Goal: Task Accomplishment & Management: Manage account settings

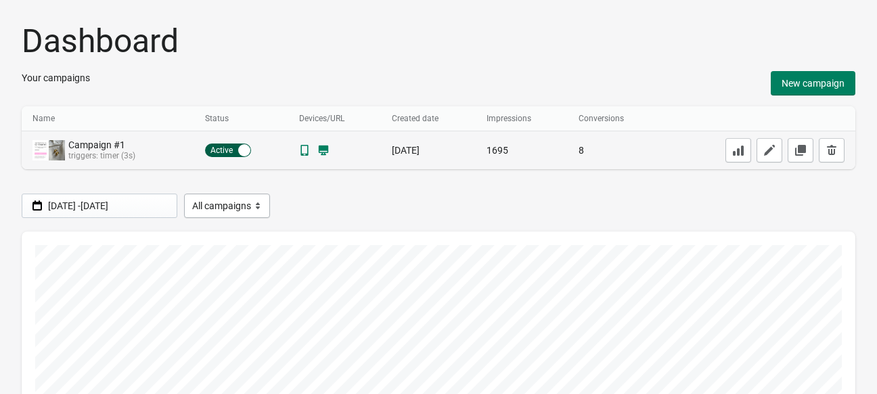
click at [88, 149] on div "Campaign #1" at bounding box center [105, 145] width 75 height 12
click at [781, 148] on button "button" at bounding box center [770, 150] width 26 height 24
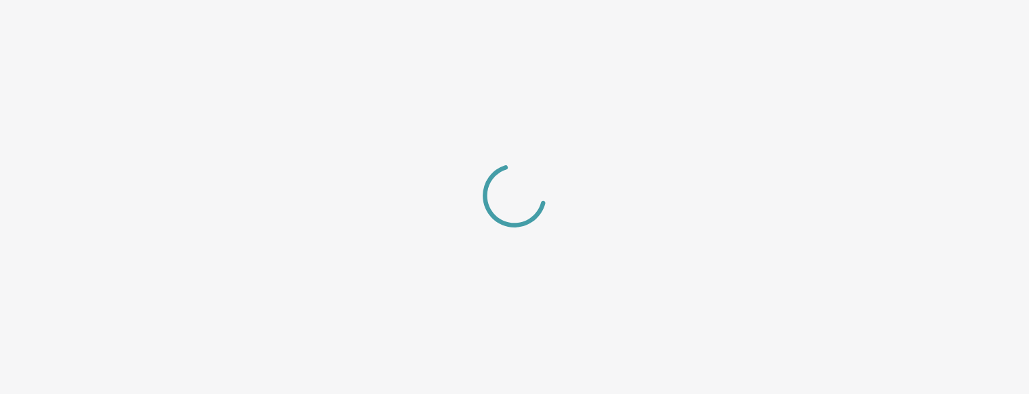
select select "_center_"
select select "dark"
select select "slide"
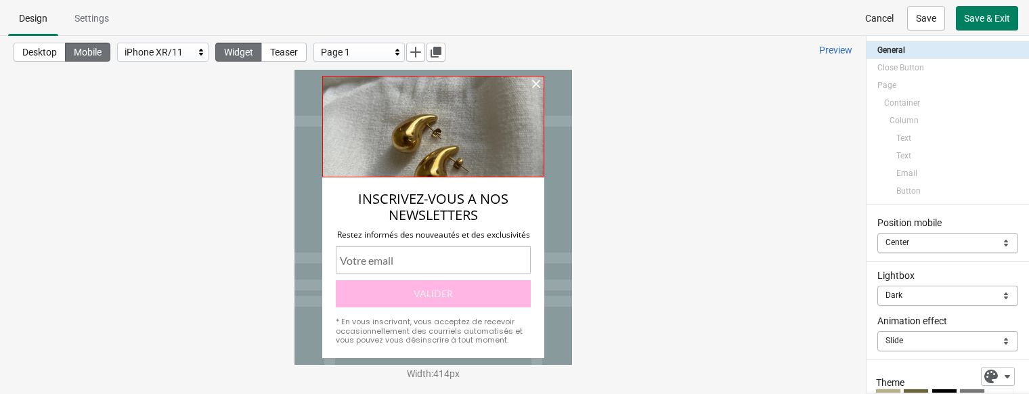
click at [448, 137] on div at bounding box center [432, 127] width 222 height 102
select select "both"
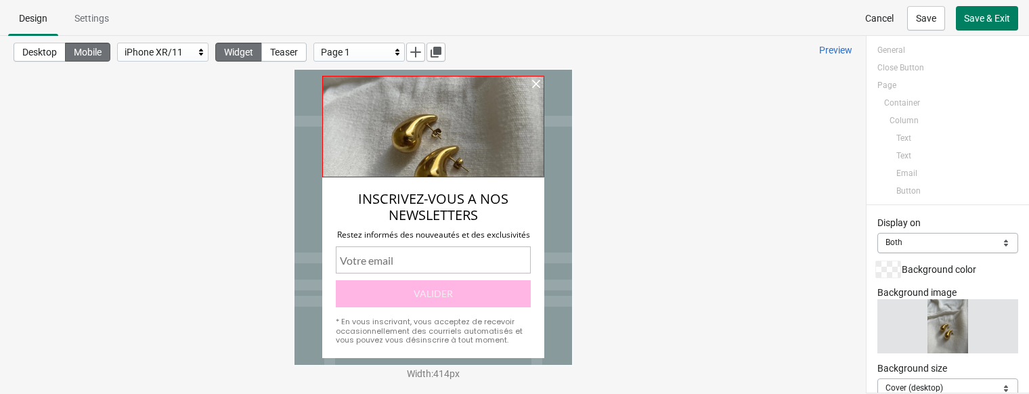
scroll to position [30, 0]
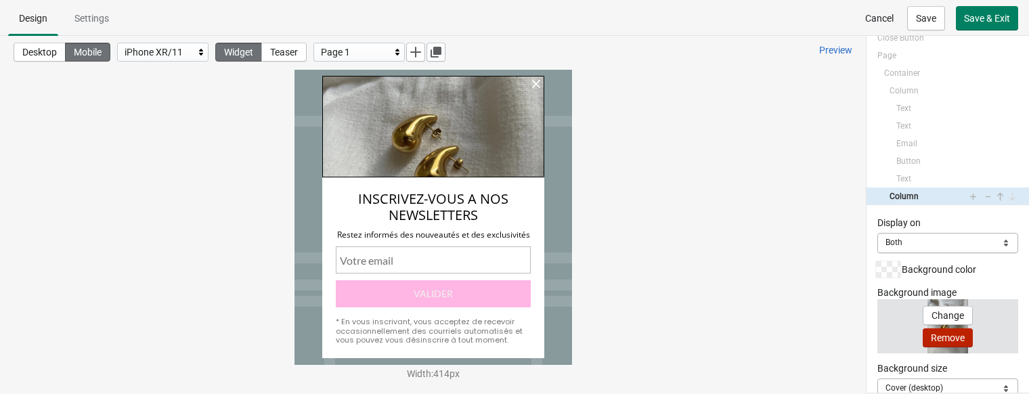
click at [876, 332] on span "Remove" at bounding box center [947, 337] width 34 height 11
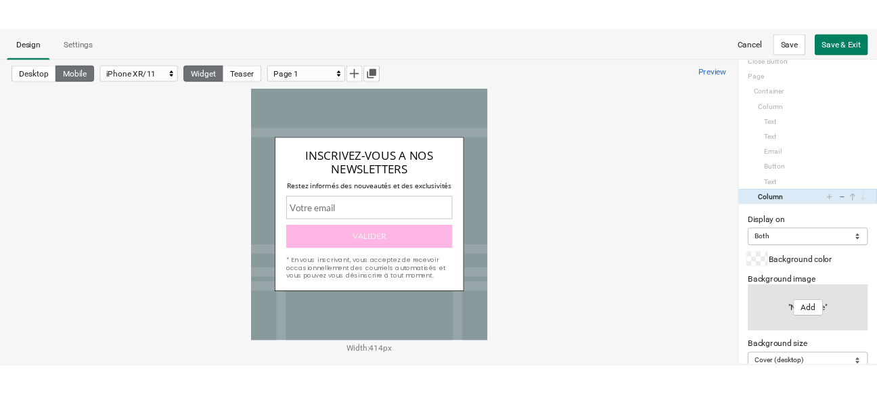
scroll to position [20, 0]
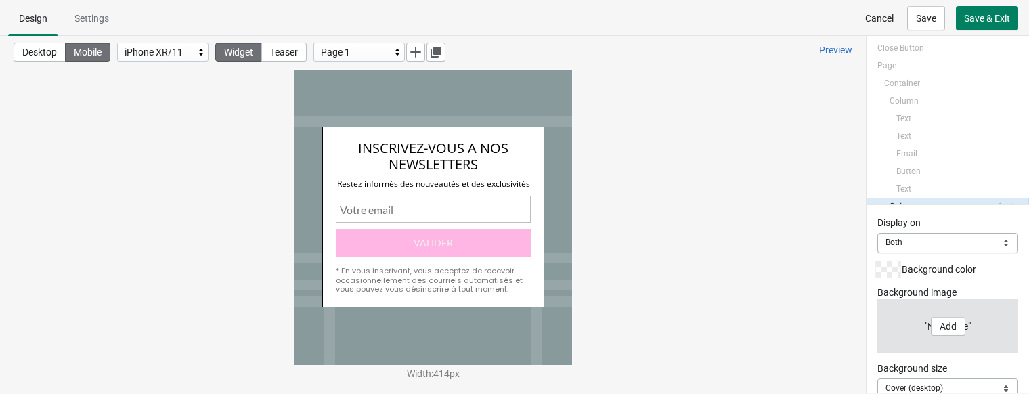
select select "both"
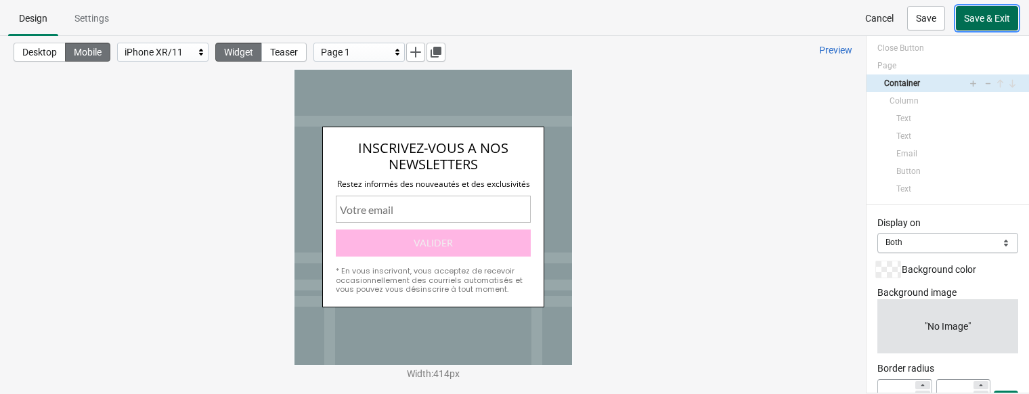
click at [876, 17] on span "Save & Exit" at bounding box center [987, 18] width 46 height 11
